Goal: Task Accomplishment & Management: Manage account settings

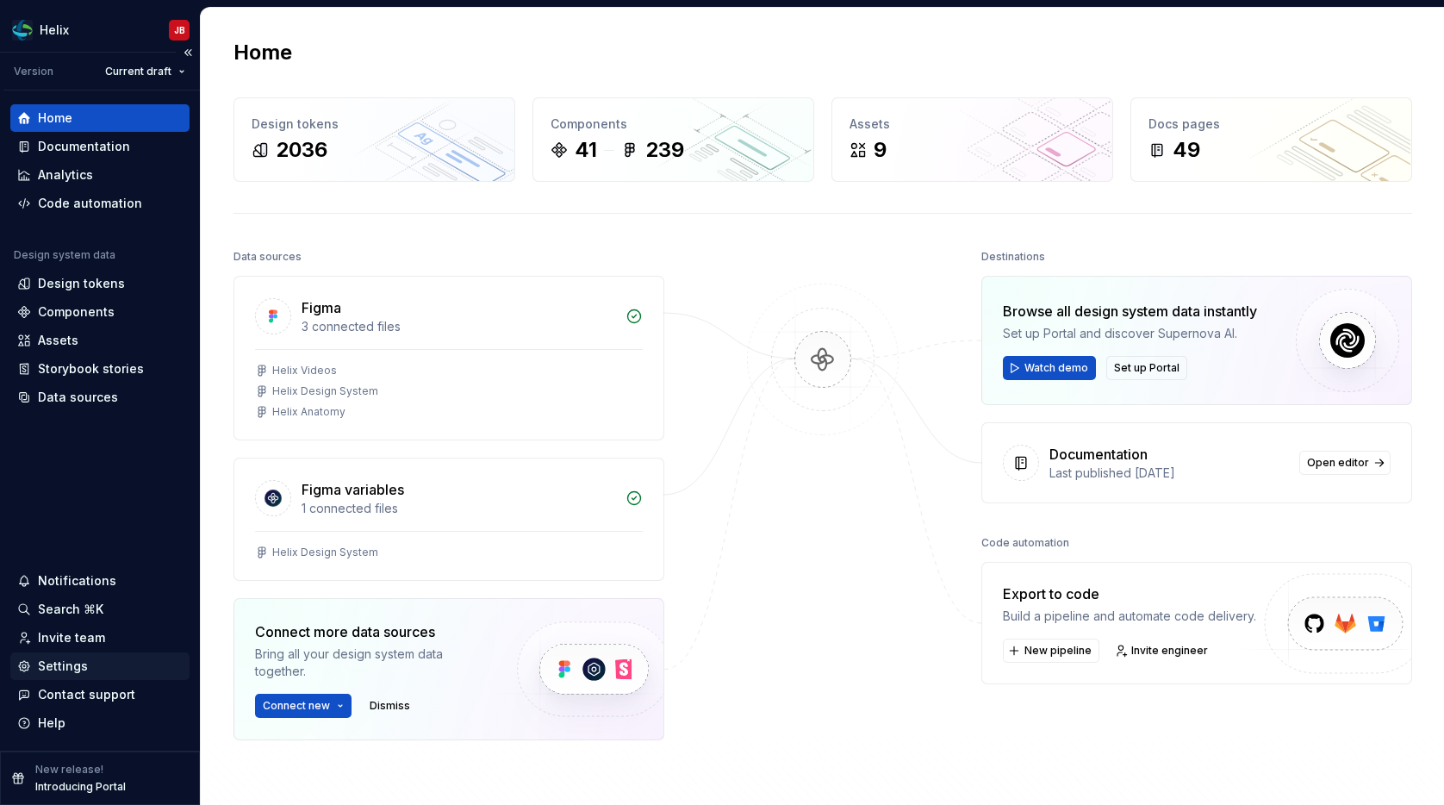
click at [90, 657] on div "Settings" at bounding box center [99, 665] width 165 height 17
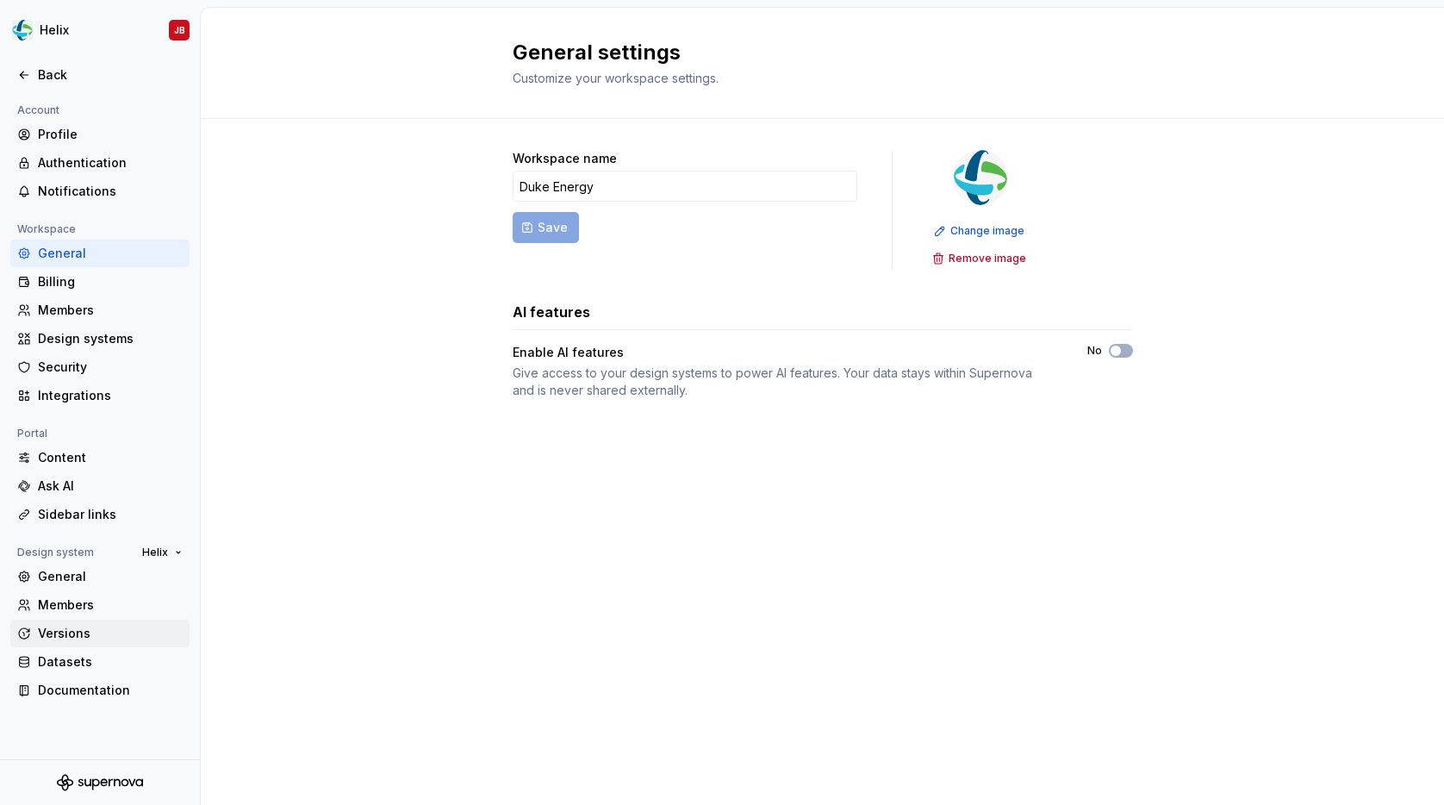
click at [52, 634] on div "Versions" at bounding box center [110, 633] width 145 height 17
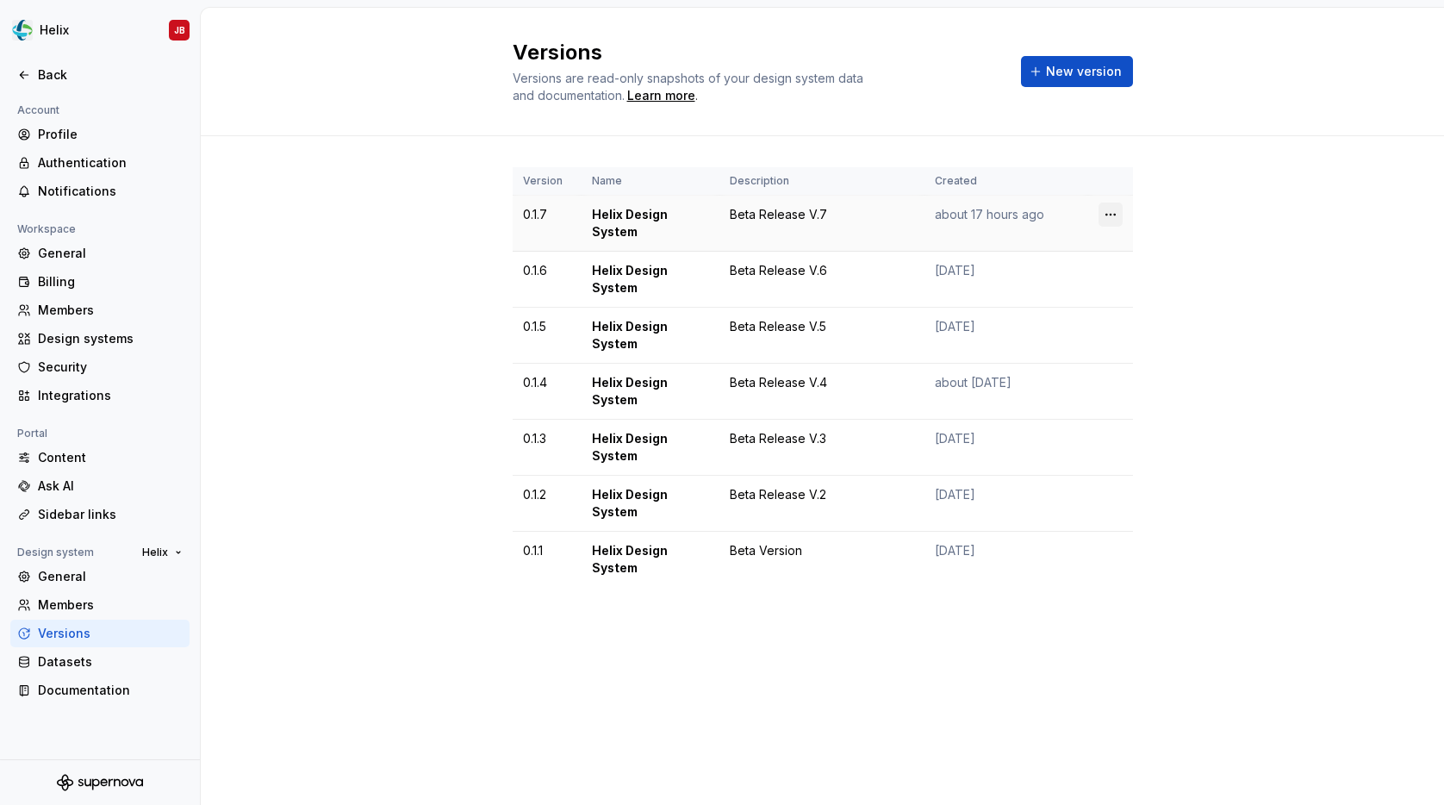
click at [1110, 210] on html "Helix JB Back Account Profile Authentication Notifications Workspace General Bi…" at bounding box center [722, 402] width 1444 height 805
click at [376, 319] on html "Helix JB Back Account Profile Authentication Notifications Workspace General Bi…" at bounding box center [722, 402] width 1444 height 805
